Goal: Information Seeking & Learning: Learn about a topic

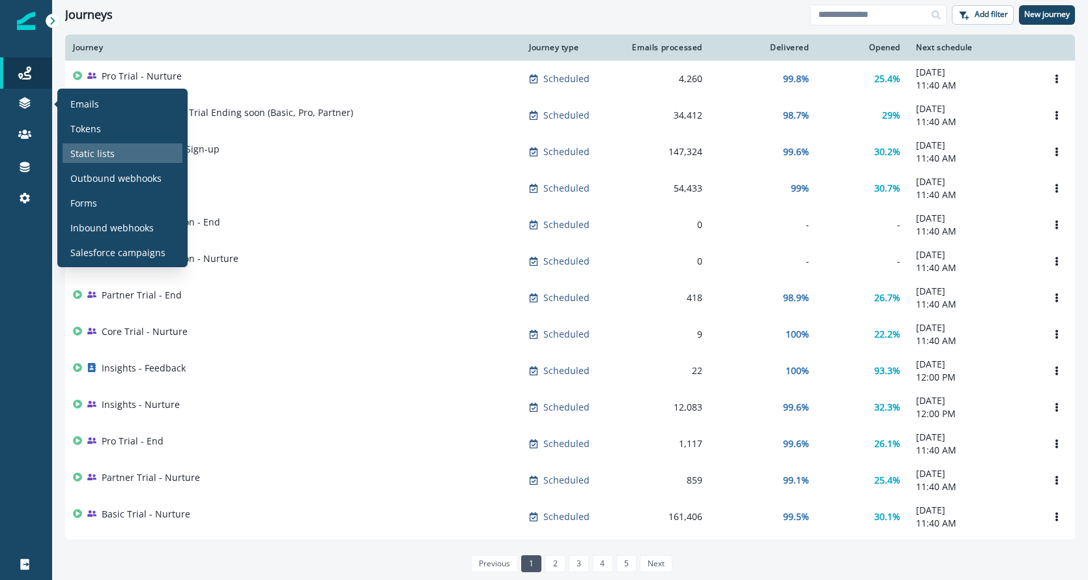
click at [90, 154] on p "Static lists" at bounding box center [92, 154] width 44 height 14
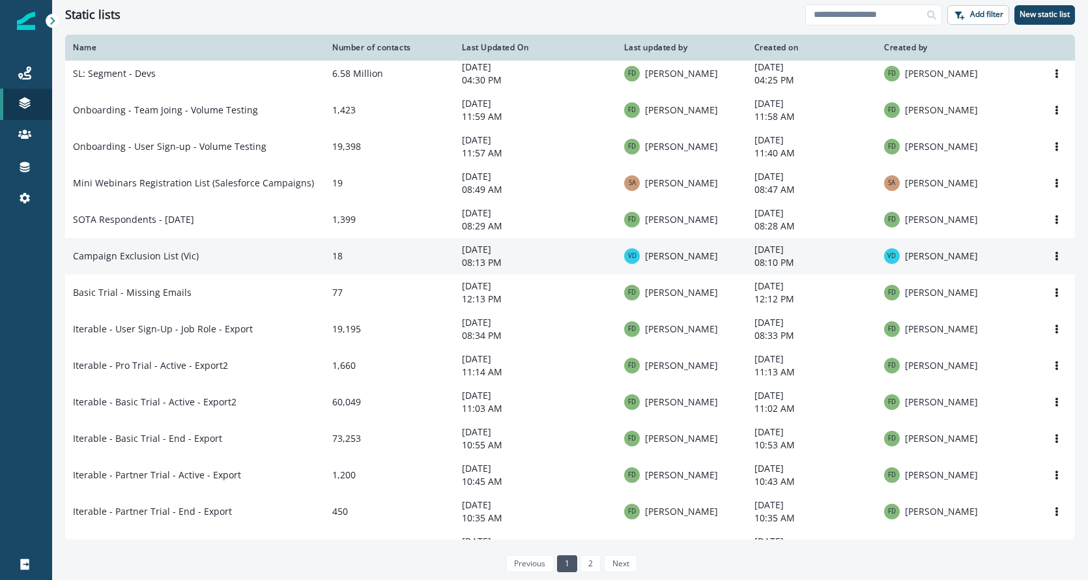
scroll to position [389, 0]
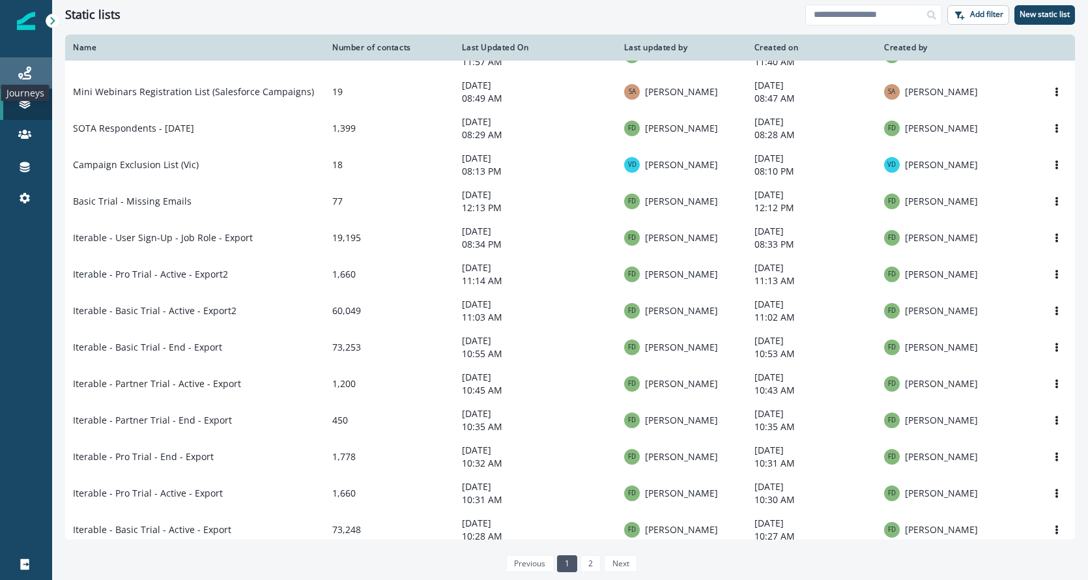
click at [31, 78] on icon at bounding box center [24, 72] width 13 height 13
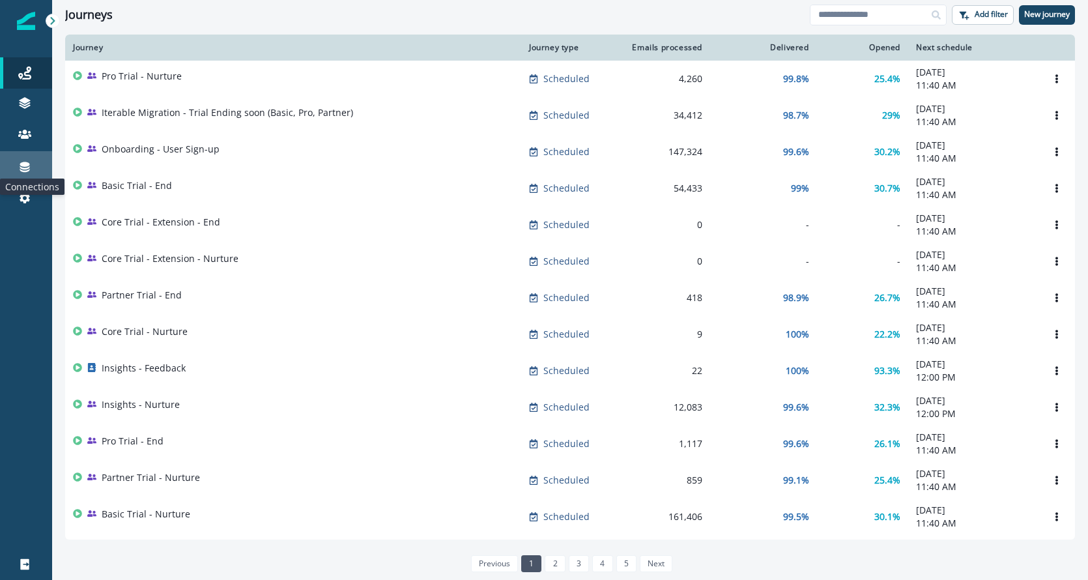
click at [23, 171] on icon at bounding box center [25, 167] width 10 height 10
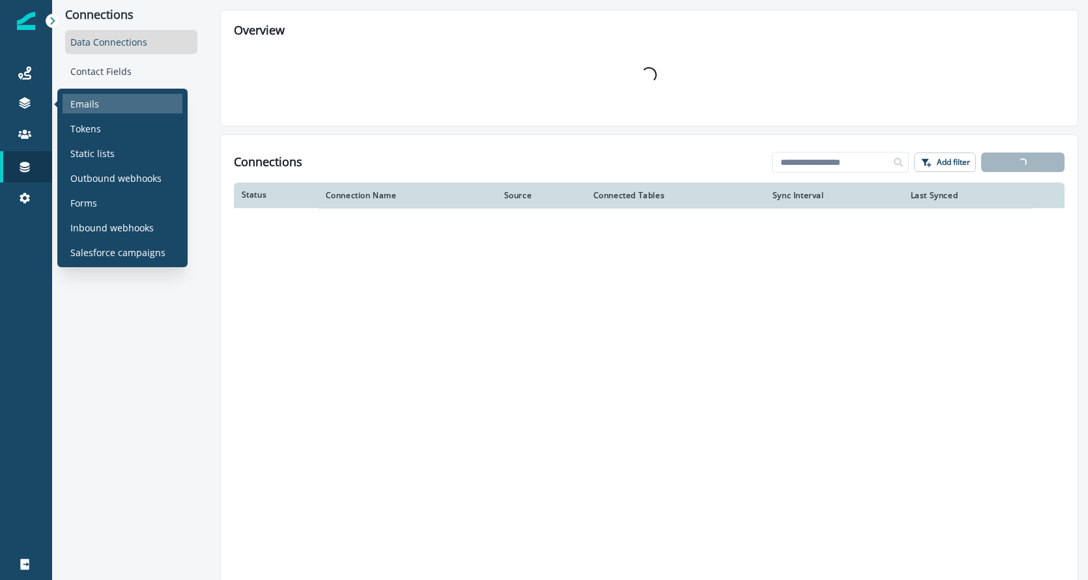
click at [112, 108] on div "Emails" at bounding box center [123, 104] width 120 height 20
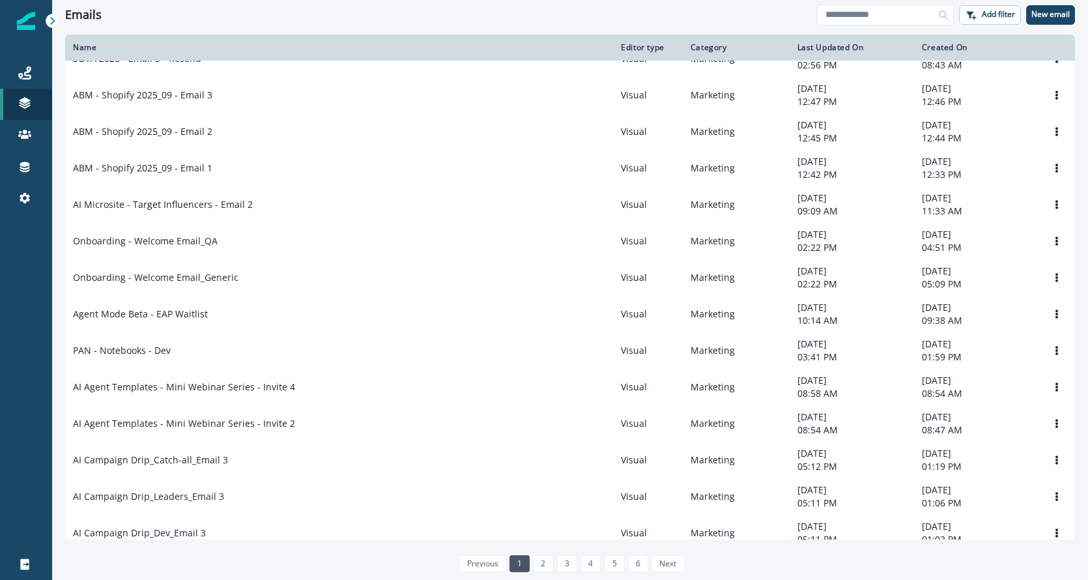
scroll to position [480, 0]
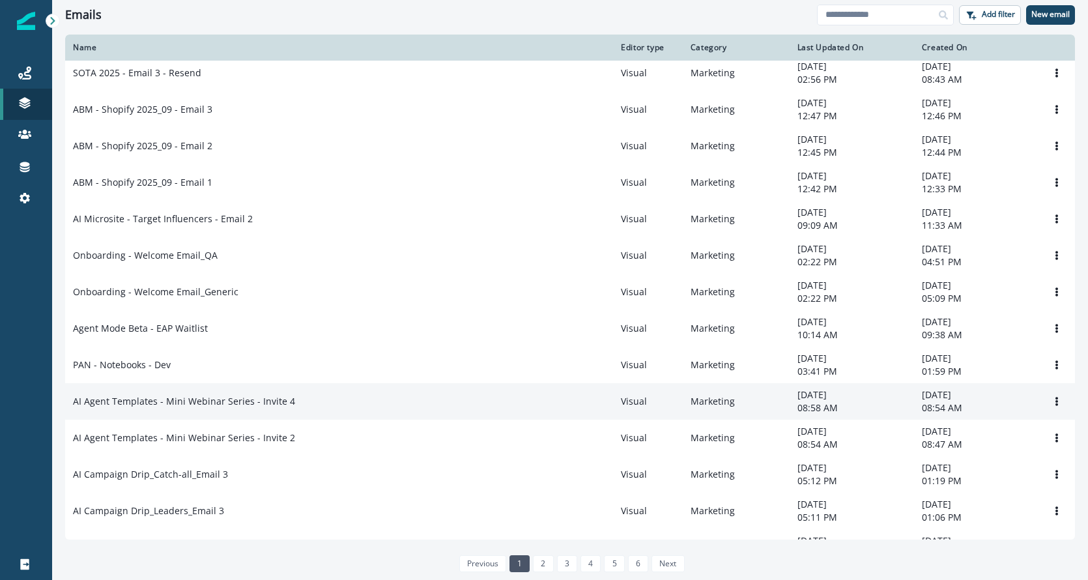
click at [165, 408] on p "AI Agent Templates - Mini Webinar Series - Invite 4" at bounding box center [184, 401] width 222 height 13
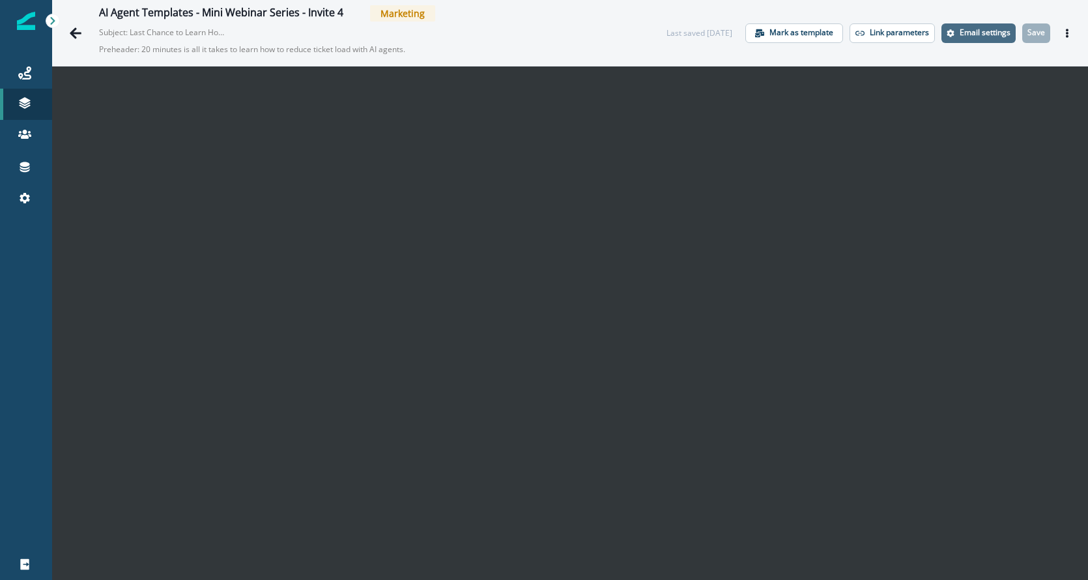
click at [964, 36] on p "Email settings" at bounding box center [985, 32] width 51 height 9
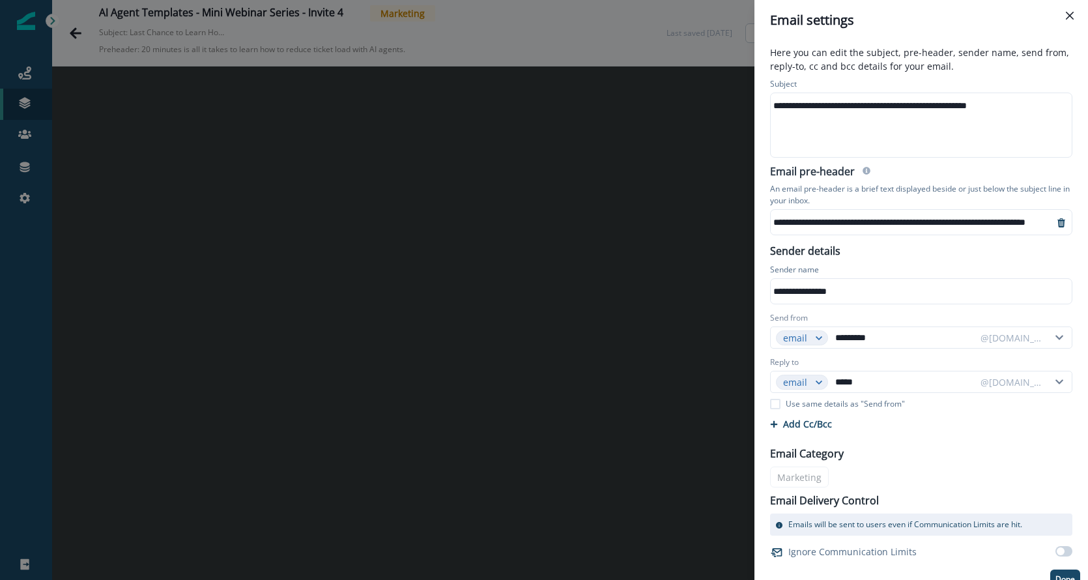
scroll to position [14, 0]
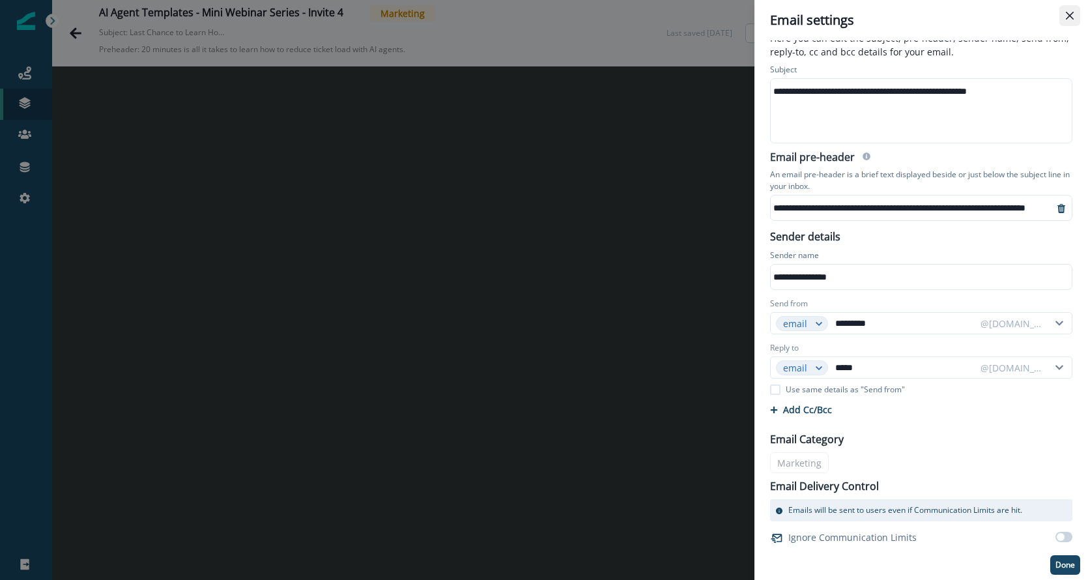
click at [1070, 14] on icon "Close" at bounding box center [1070, 16] width 8 height 8
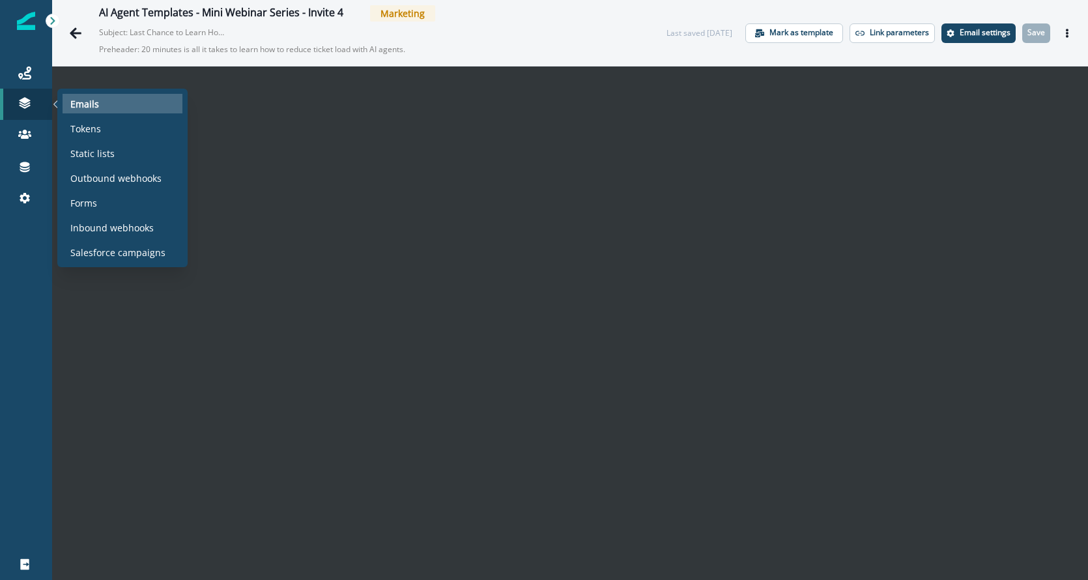
click at [85, 103] on p "Emails" at bounding box center [84, 104] width 29 height 14
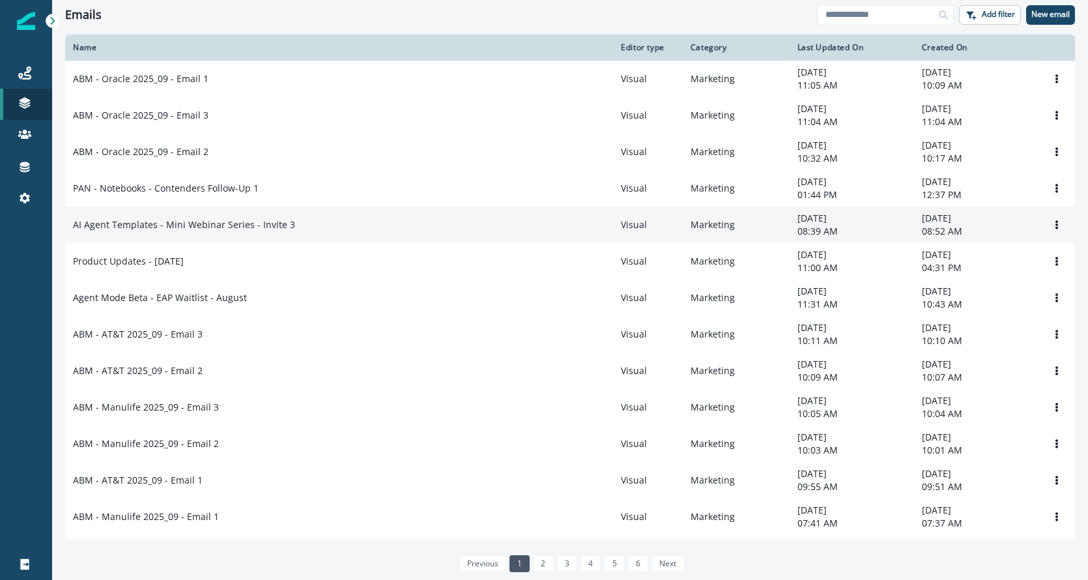
click at [208, 225] on p "AI Agent Templates - Mini Webinar Series - Invite 3" at bounding box center [184, 224] width 222 height 13
